Goal: Transaction & Acquisition: Register for event/course

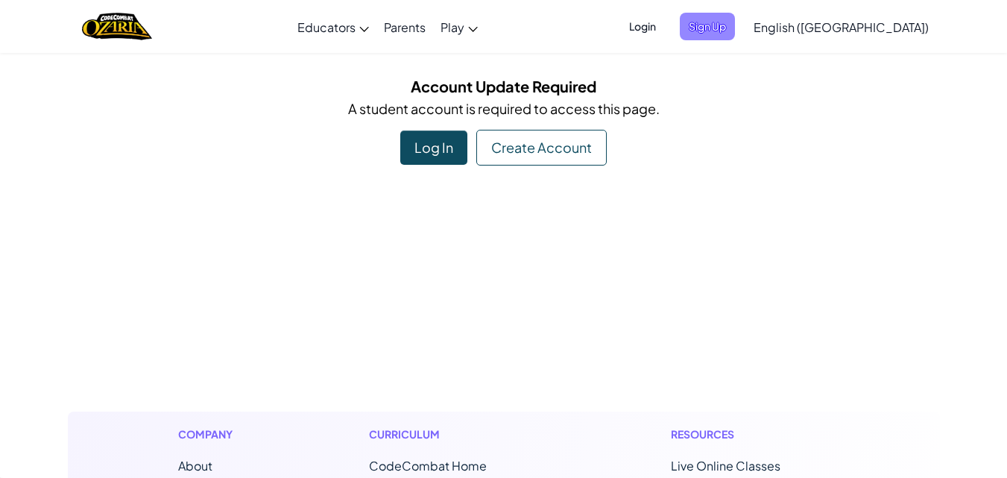
click at [735, 18] on span "Sign Up" at bounding box center [706, 27] width 55 height 28
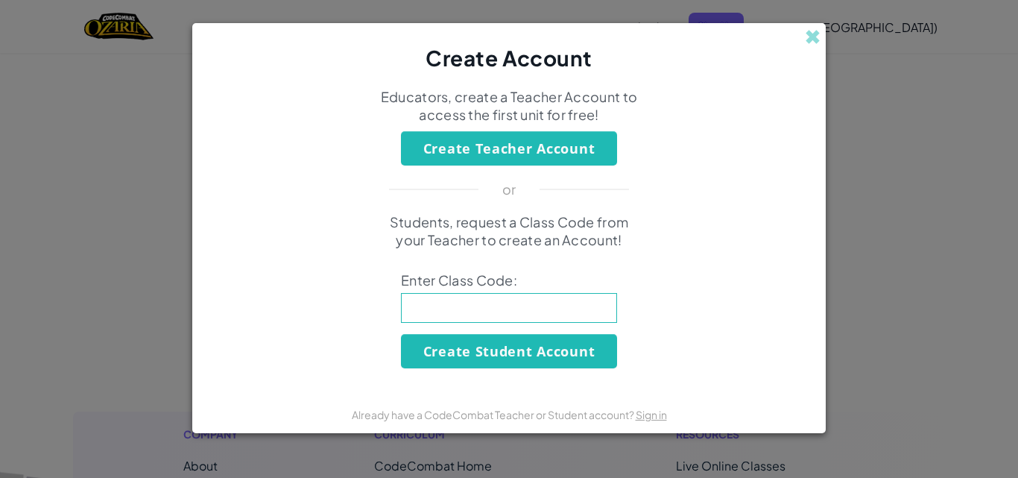
click at [576, 297] on div "Students, request a Class Code from your Teacher to create an Account! Enter Cl…" at bounding box center [508, 290] width 603 height 155
click at [581, 312] on input at bounding box center [509, 308] width 216 height 30
type input "moreteampink"
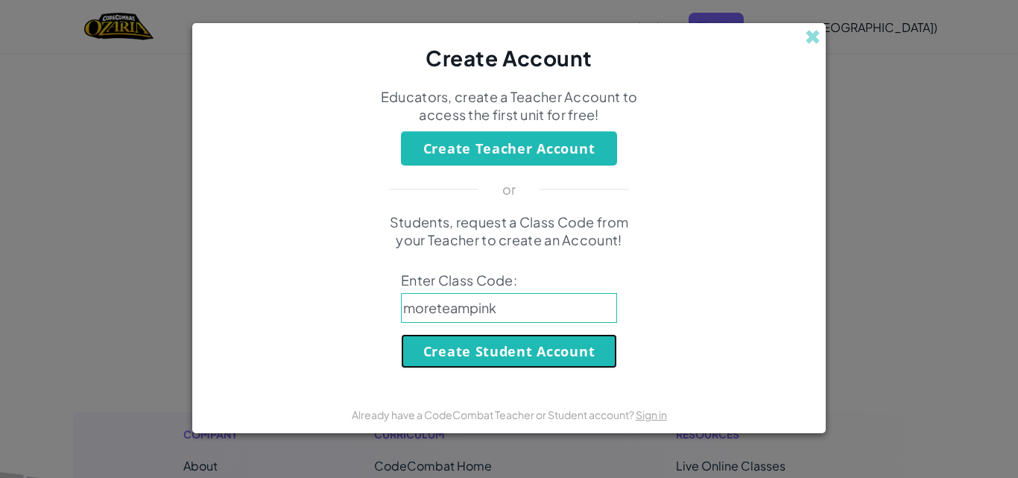
click at [532, 345] on button "Create Student Account" at bounding box center [509, 351] width 216 height 34
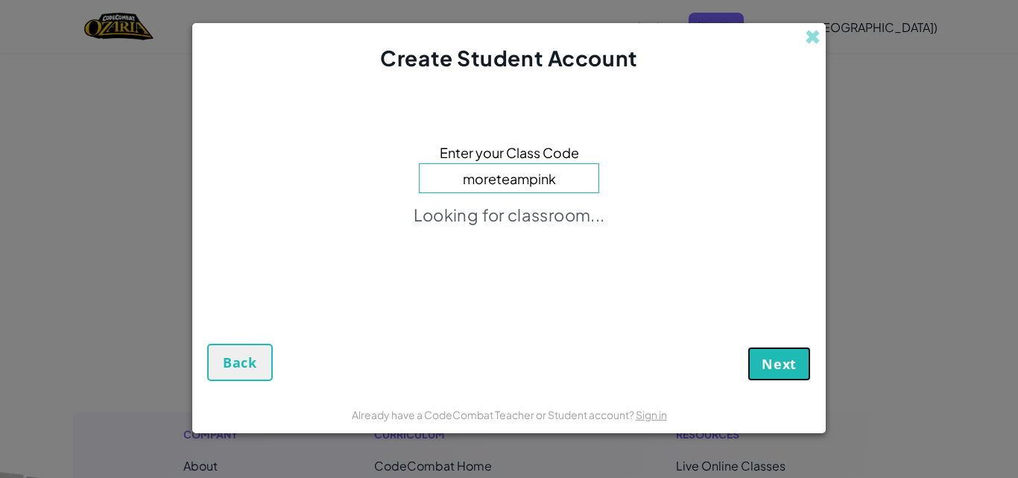
click at [776, 360] on span "Next" at bounding box center [778, 364] width 35 height 18
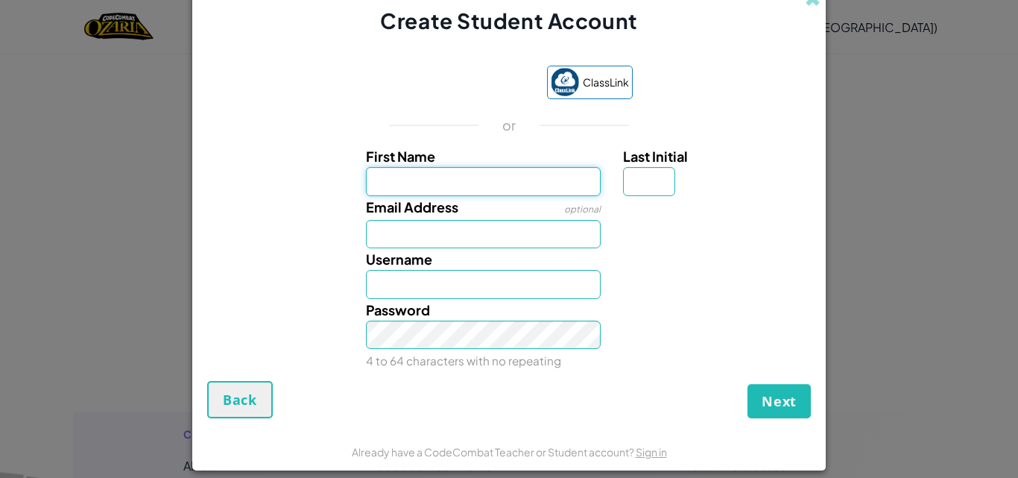
click at [503, 182] on input "First Name" at bounding box center [483, 181] width 235 height 28
type input "Gavriel"
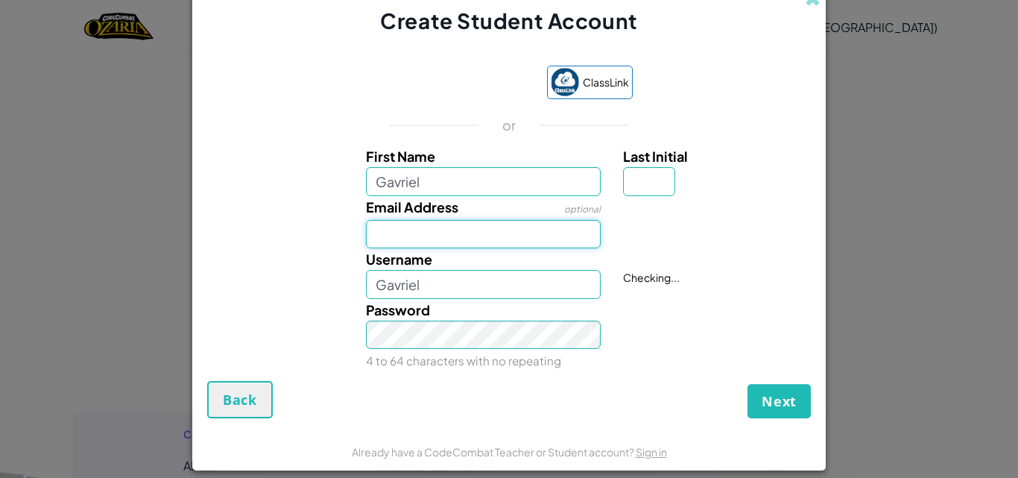
click at [473, 234] on input "Email Address" at bounding box center [483, 234] width 235 height 28
type input "[EMAIL_ADDRESS][DOMAIN_NAME]"
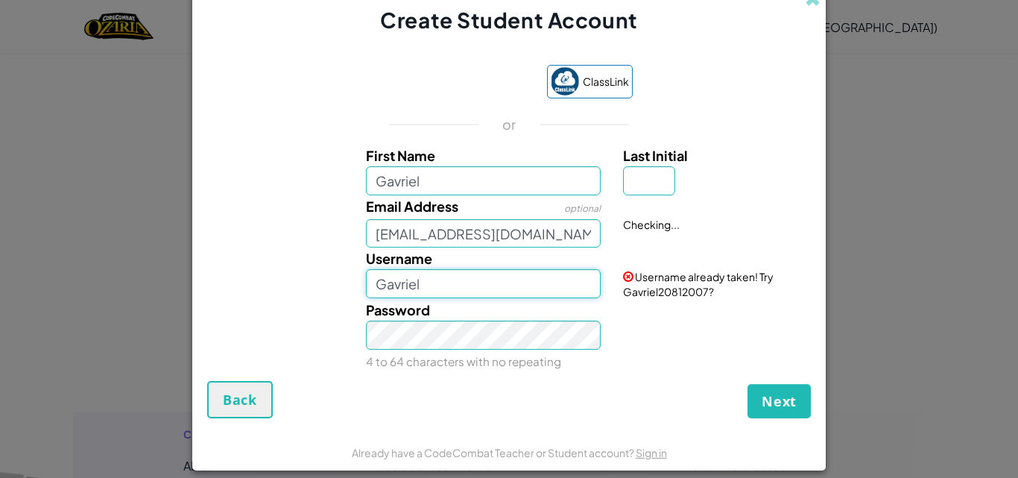
click at [448, 276] on input "Gavriel" at bounding box center [483, 283] width 235 height 28
click at [490, 293] on input "Gavriel" at bounding box center [483, 283] width 235 height 28
type input "GavrielG16Anto"
click at [747, 384] on button "Next" at bounding box center [778, 401] width 63 height 34
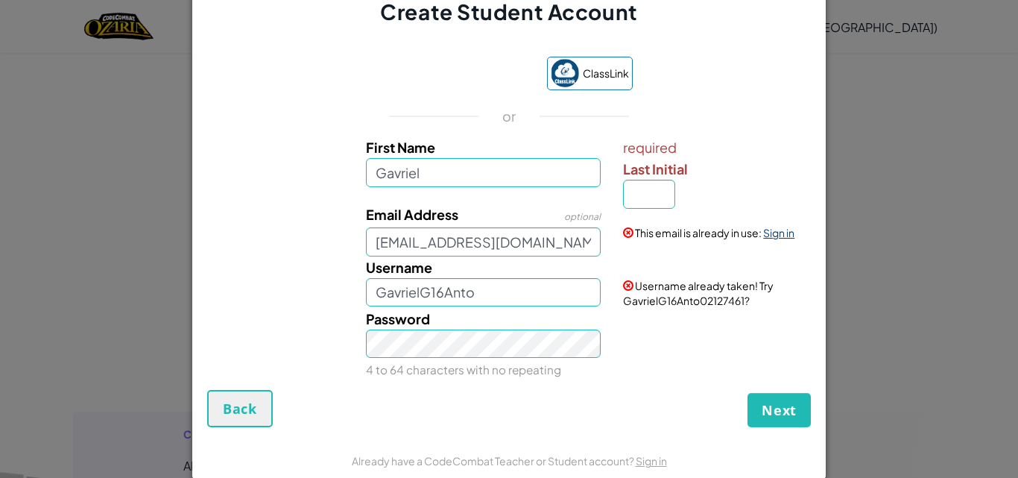
click at [780, 235] on link "Sign in" at bounding box center [778, 232] width 31 height 13
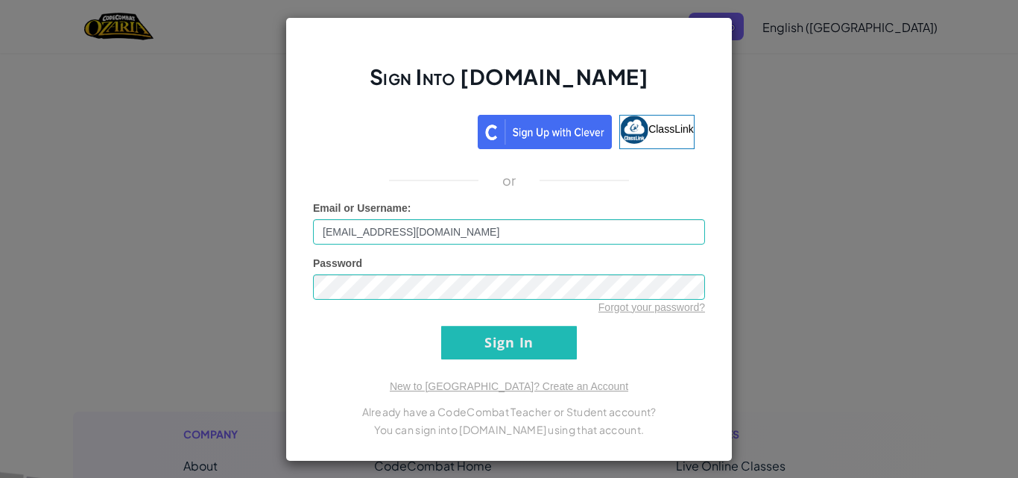
click at [798, 163] on div "Sign Into [DOMAIN_NAME] ClassLink or Unknown Error Email or Username : [EMAIL_A…" at bounding box center [509, 239] width 1018 height 478
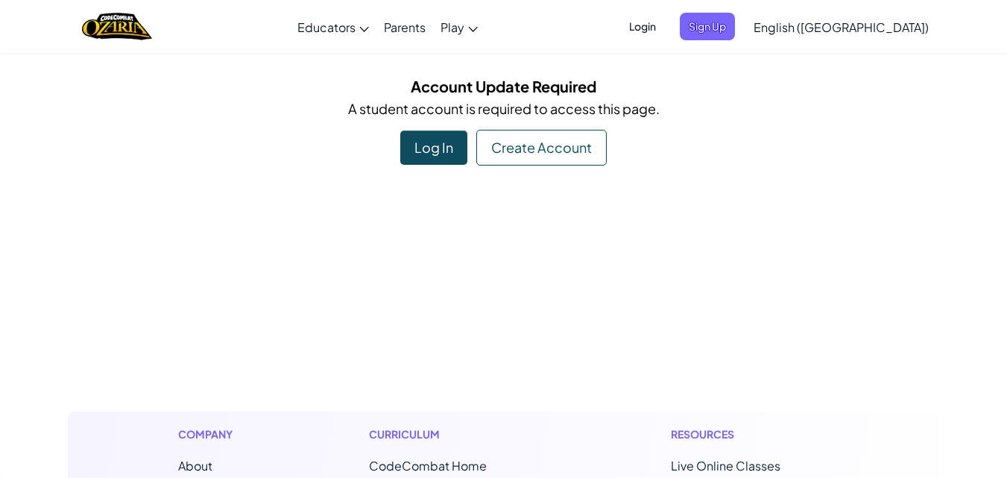
click at [570, 138] on div "Create Account" at bounding box center [541, 148] width 130 height 36
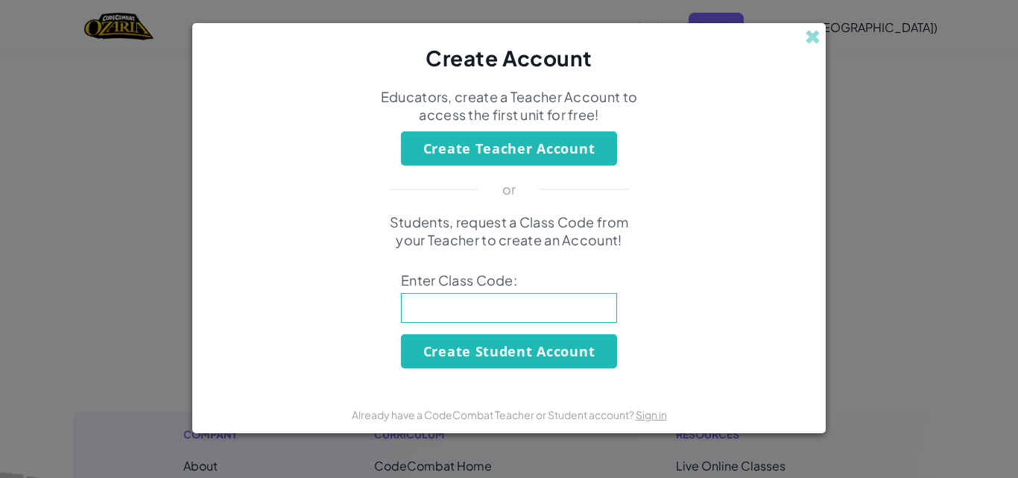
click at [578, 317] on input at bounding box center [509, 308] width 216 height 30
type input "moreteampink"
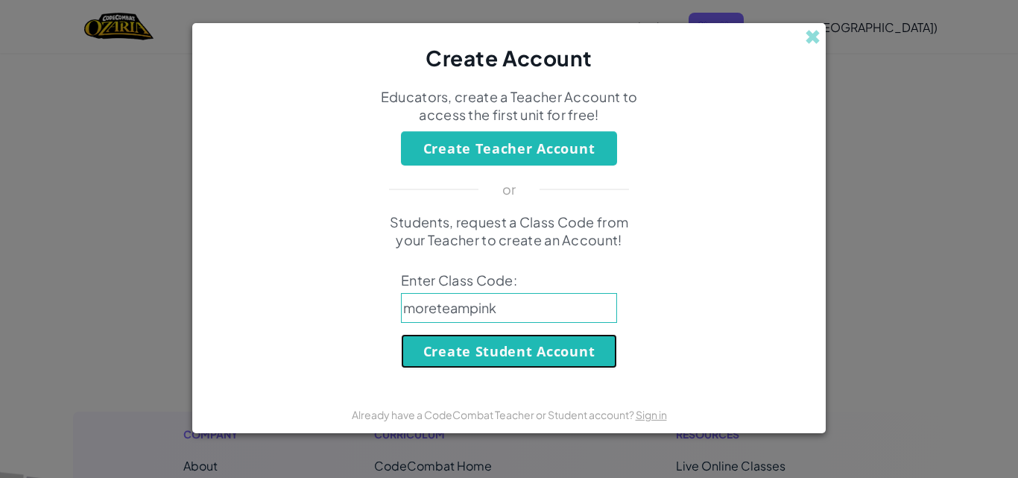
click at [530, 349] on button "Create Student Account" at bounding box center [509, 351] width 216 height 34
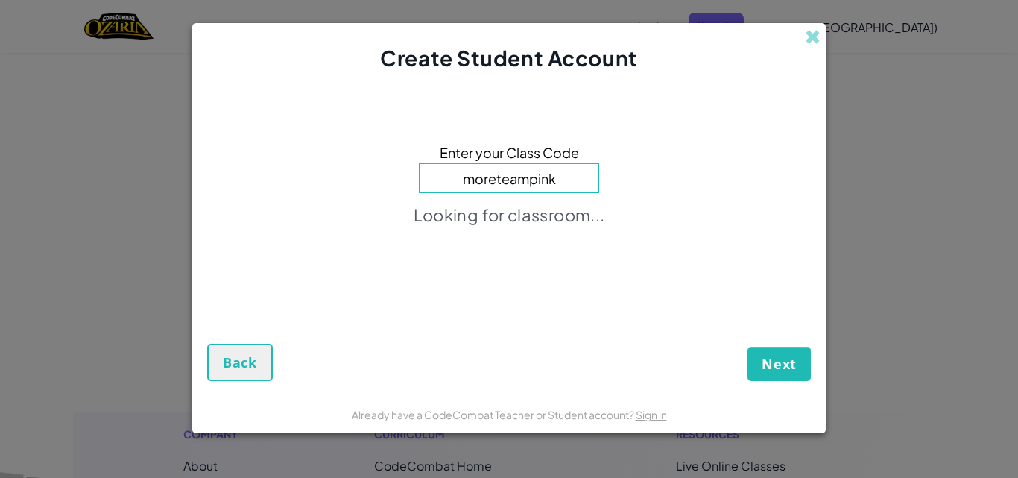
click at [993, 283] on div "Create Student Account Enter your Class Code moreteampink Looking for classroom…" at bounding box center [509, 239] width 1018 height 478
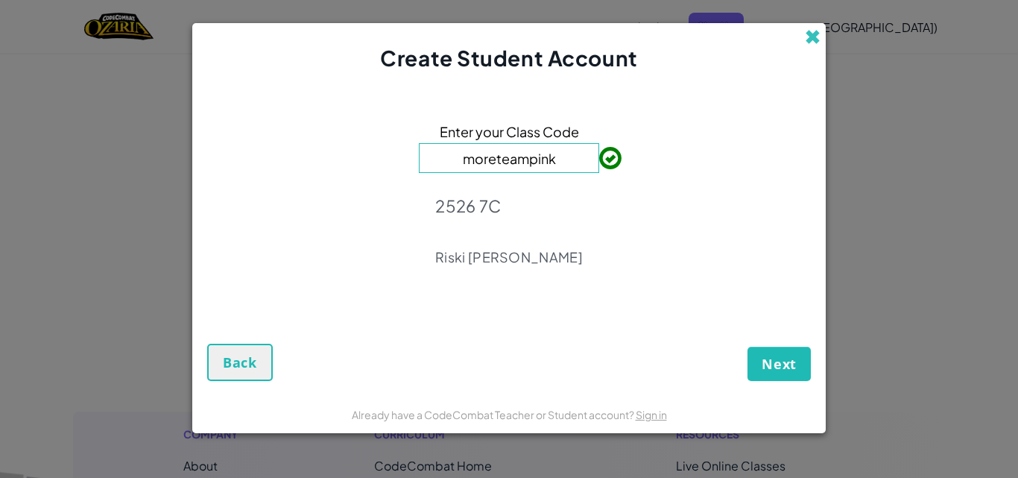
click at [811, 33] on span at bounding box center [813, 37] width 16 height 16
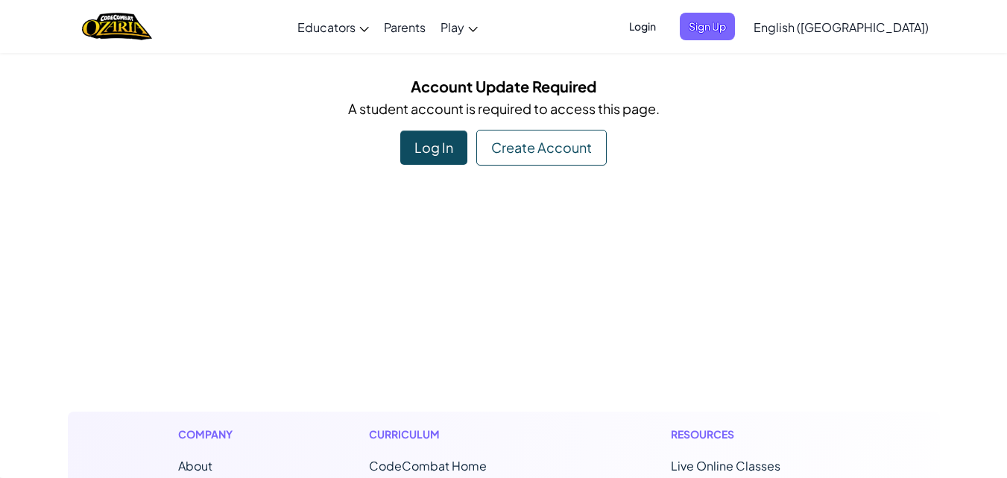
click at [735, 23] on span "Sign Up" at bounding box center [706, 27] width 55 height 28
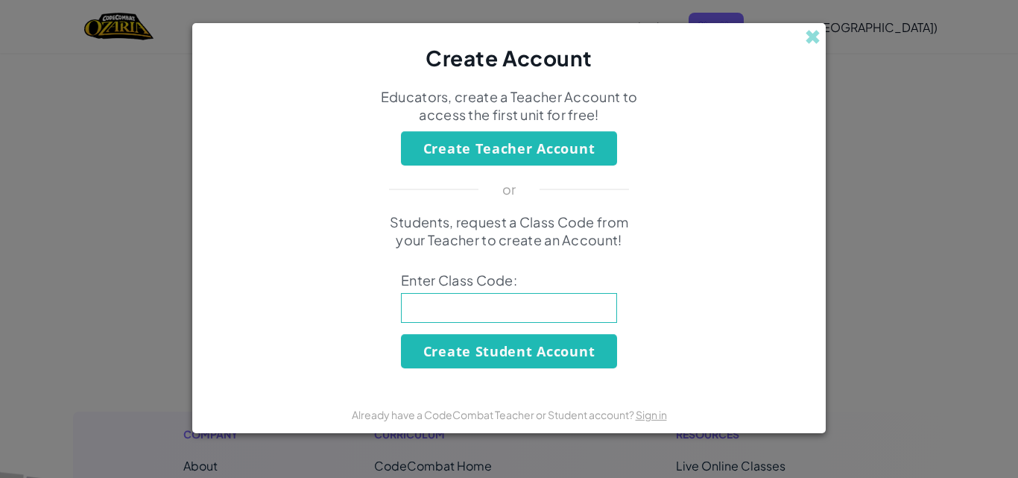
drag, startPoint x: 798, startPoint y: 34, endPoint x: 807, endPoint y: 34, distance: 8.9
click at [799, 34] on div "Create Account" at bounding box center [508, 48] width 633 height 50
click at [807, 34] on span at bounding box center [813, 37] width 16 height 16
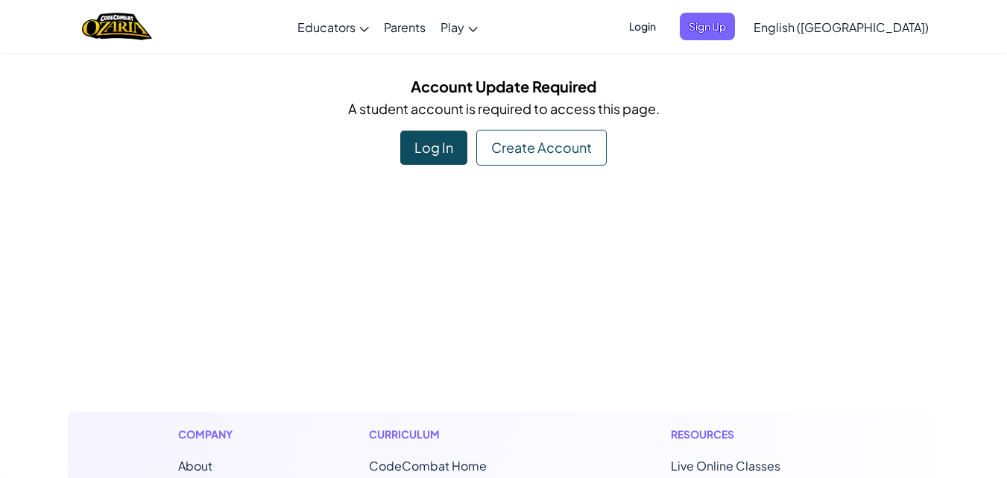
click at [431, 133] on div "Log In" at bounding box center [433, 147] width 67 height 34
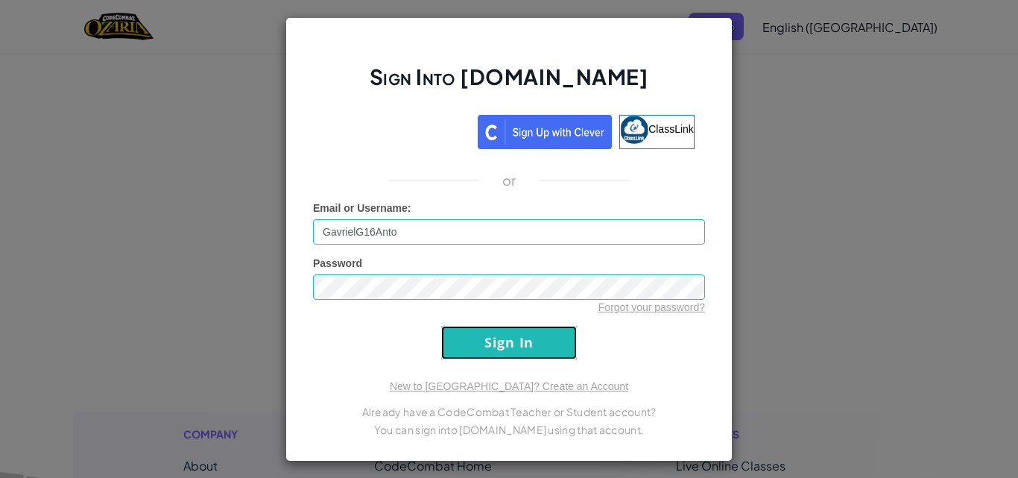
click at [524, 343] on input "Sign In" at bounding box center [509, 343] width 136 height 34
click at [525, 344] on input "Sign In" at bounding box center [509, 343] width 136 height 34
